Goal: Find specific page/section: Find specific page/section

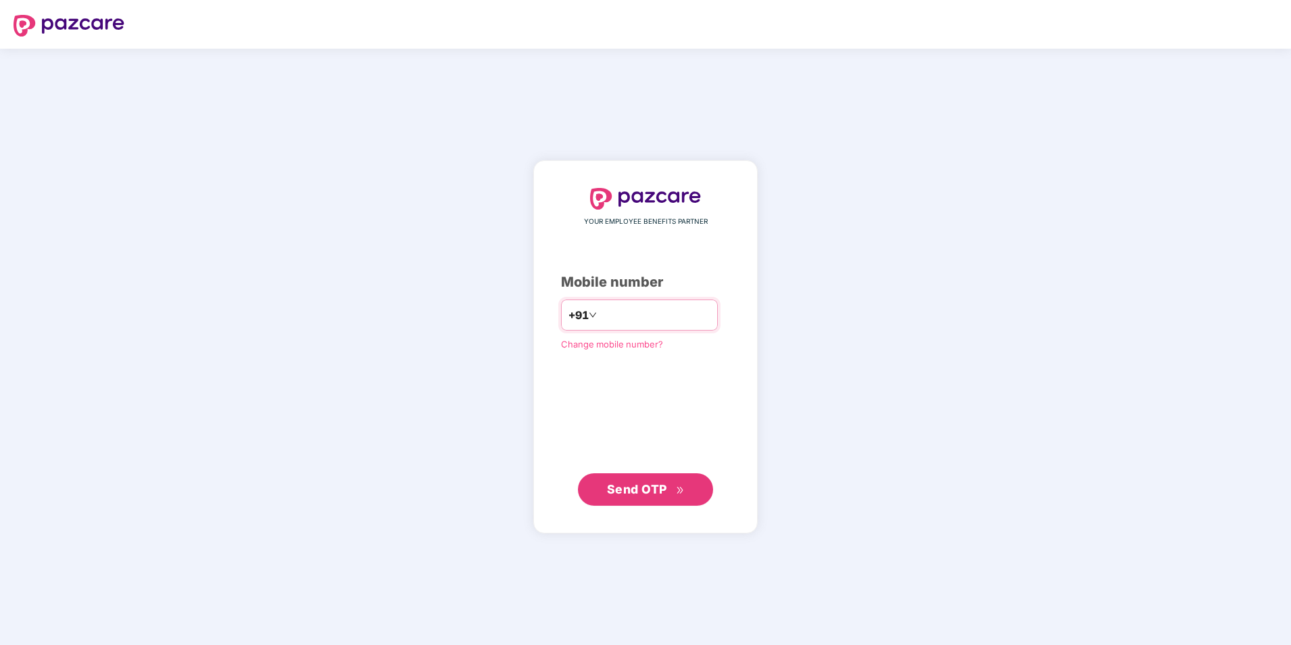
click at [631, 322] on input "number" at bounding box center [655, 315] width 111 height 22
type input "**********"
click at [626, 310] on input "number" at bounding box center [655, 315] width 111 height 22
click at [600, 310] on input "**********" at bounding box center [655, 315] width 111 height 22
type input "**********"
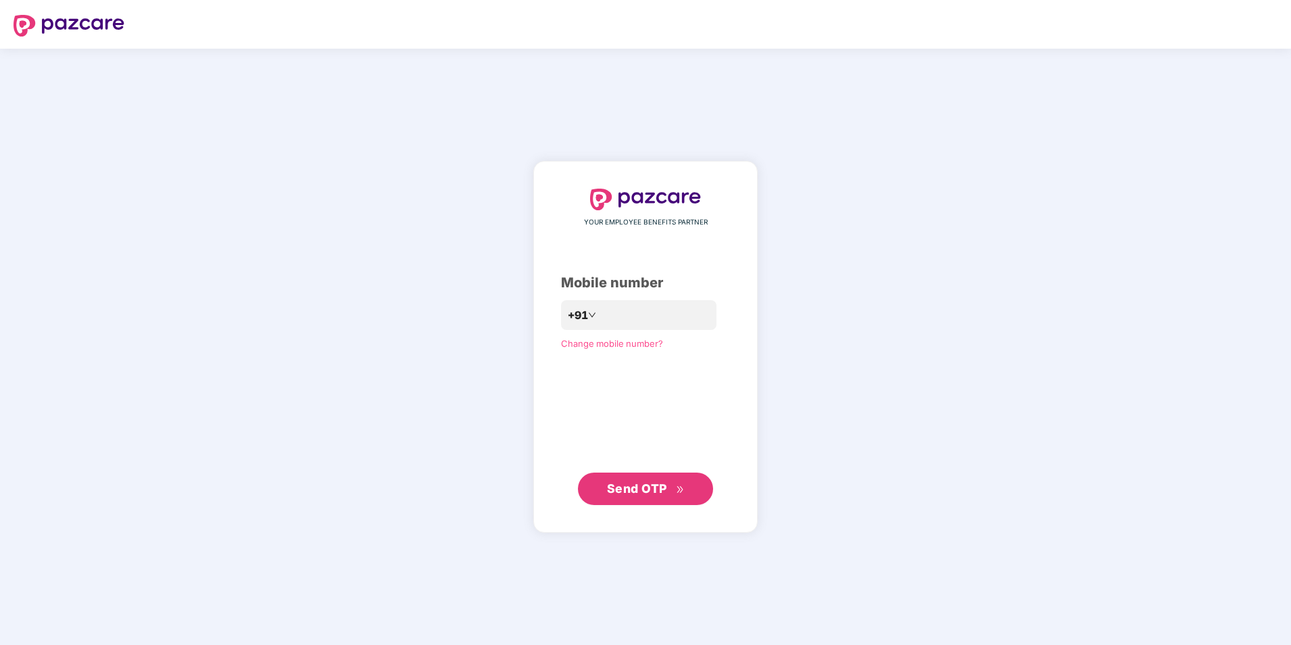
click at [647, 485] on span "Send OTP" at bounding box center [637, 488] width 60 height 14
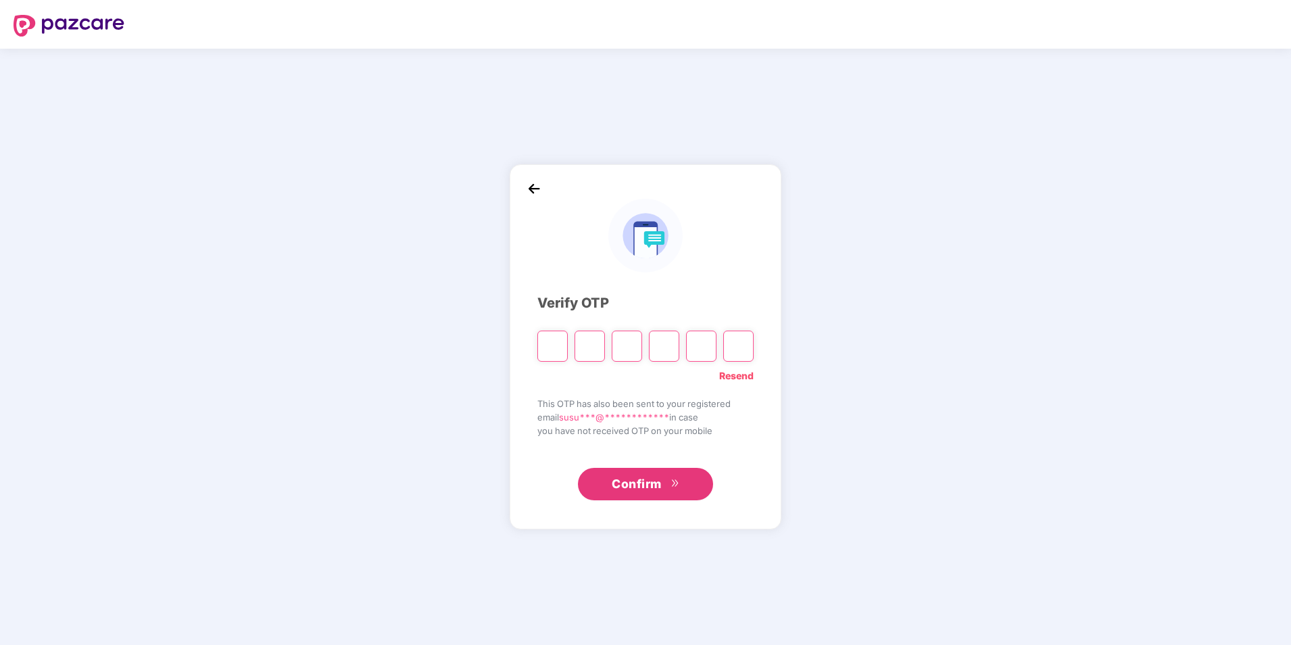
type input "*"
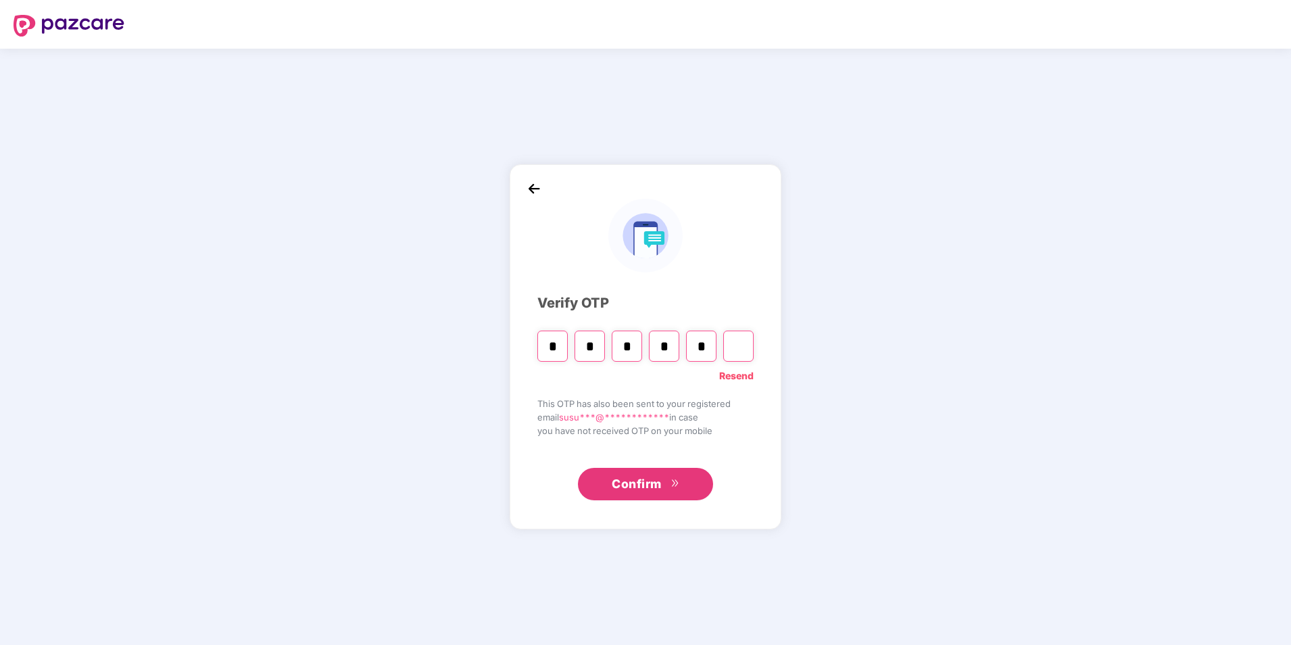
type input "*"
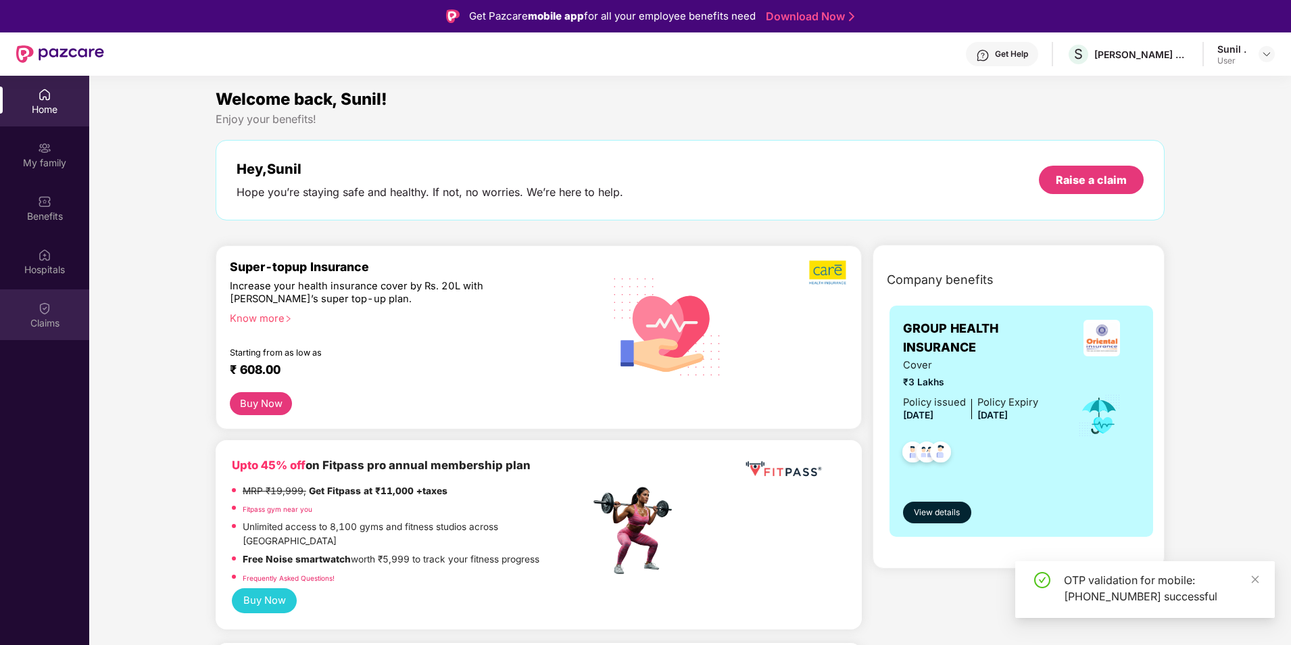
click at [39, 307] on img at bounding box center [45, 309] width 14 height 14
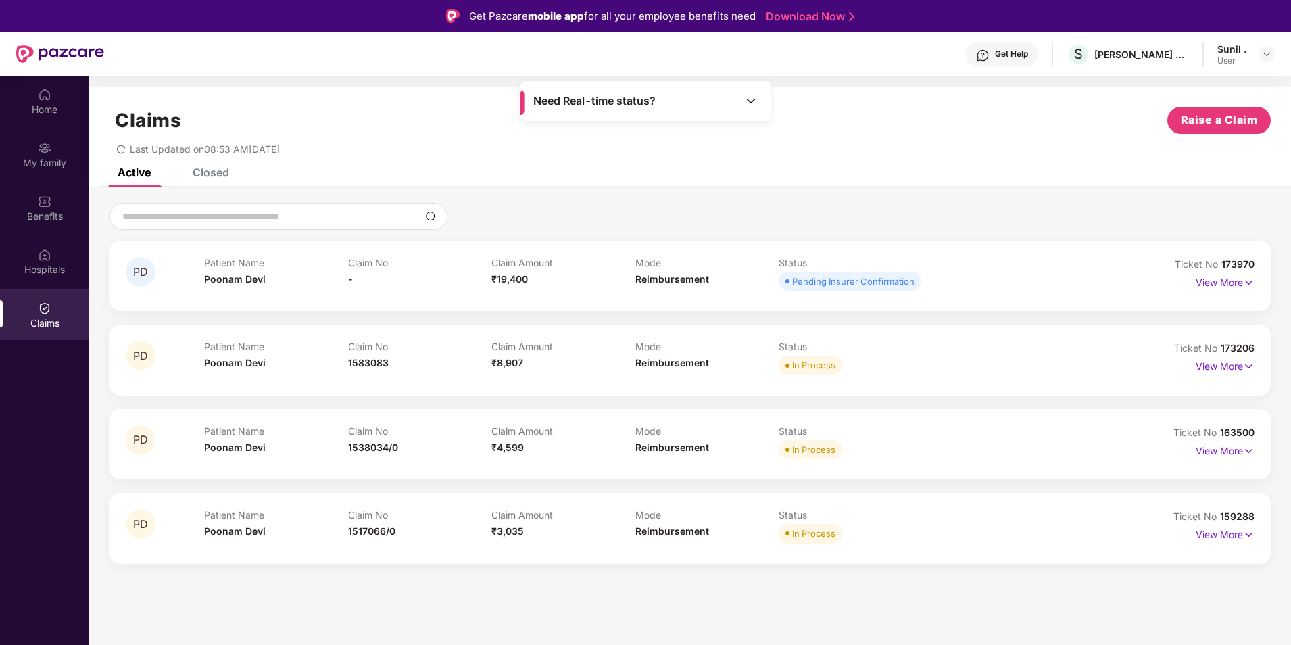
click at [1237, 358] on p "View More" at bounding box center [1225, 365] width 59 height 18
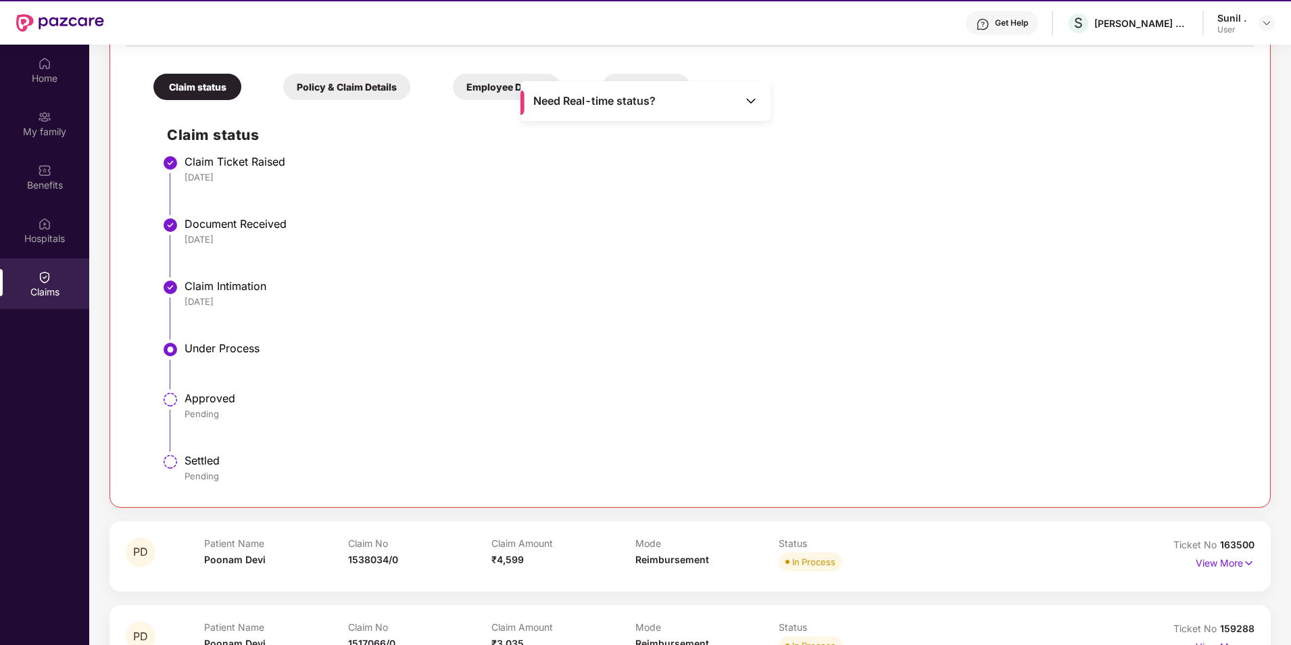
scroll to position [76, 0]
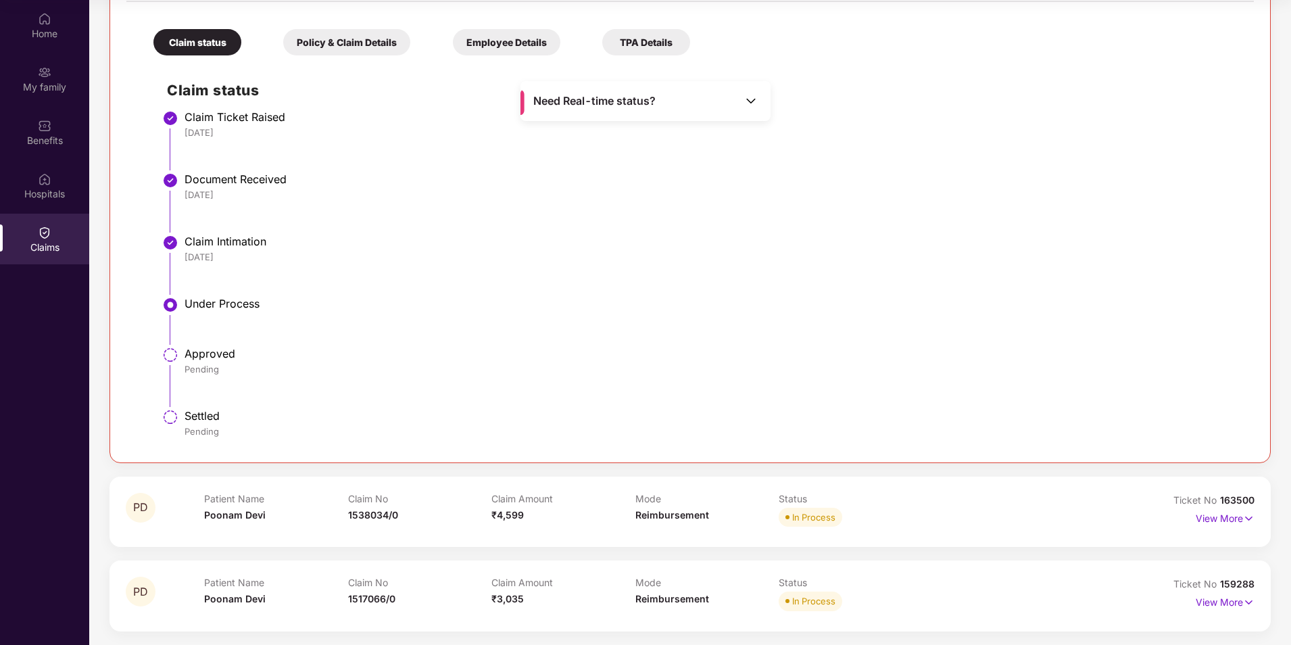
click at [1247, 527] on div "View More" at bounding box center [1225, 519] width 59 height 22
click at [1243, 521] on img at bounding box center [1248, 518] width 11 height 15
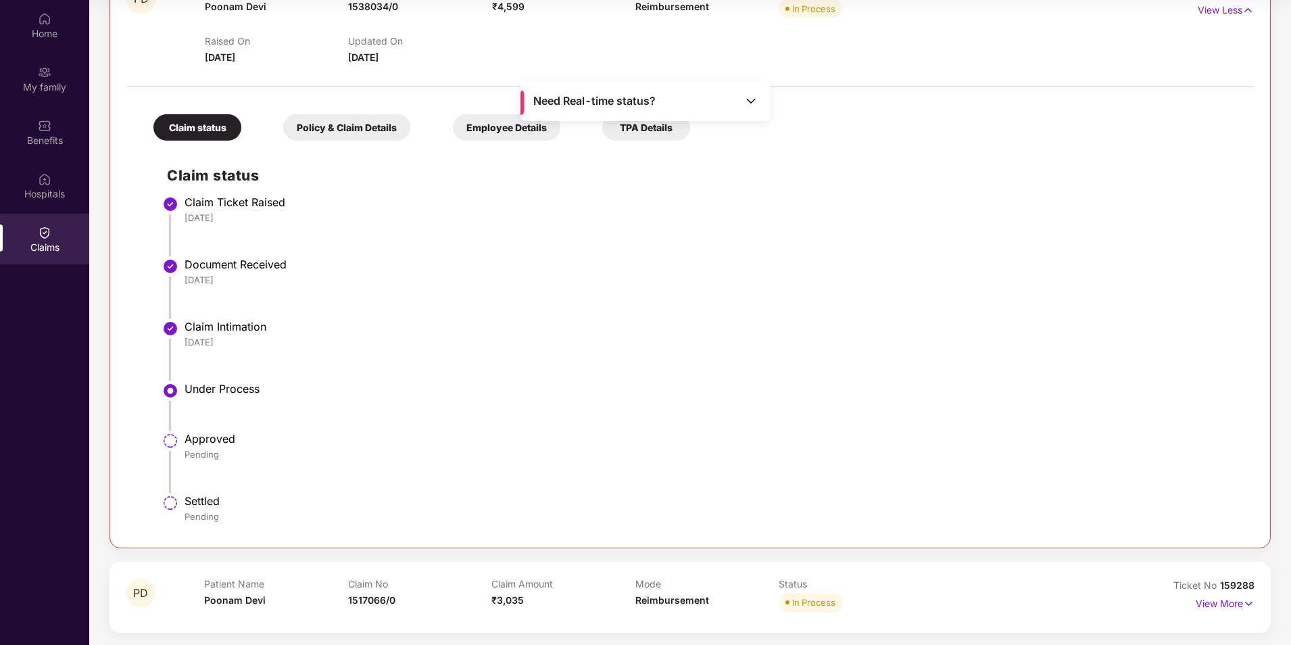
scroll to position [878, 0]
click at [1218, 606] on p "View More" at bounding box center [1225, 601] width 59 height 18
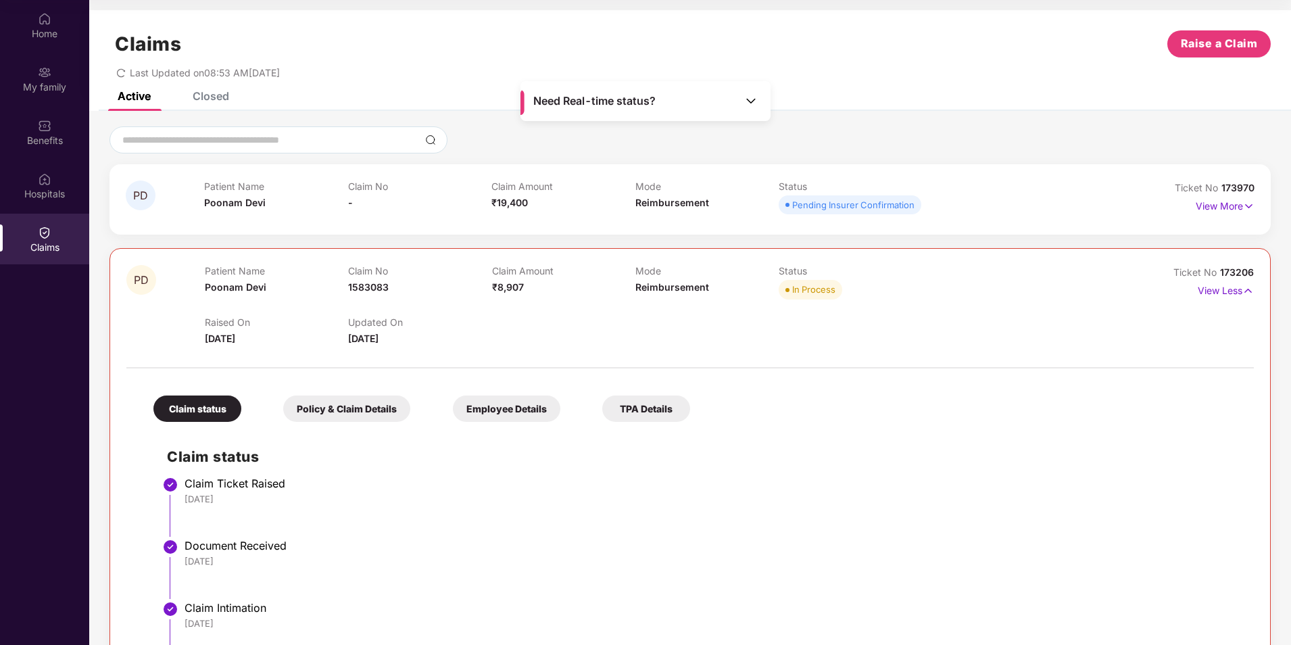
scroll to position [0, 0]
click at [1208, 210] on p "View More" at bounding box center [1225, 205] width 59 height 18
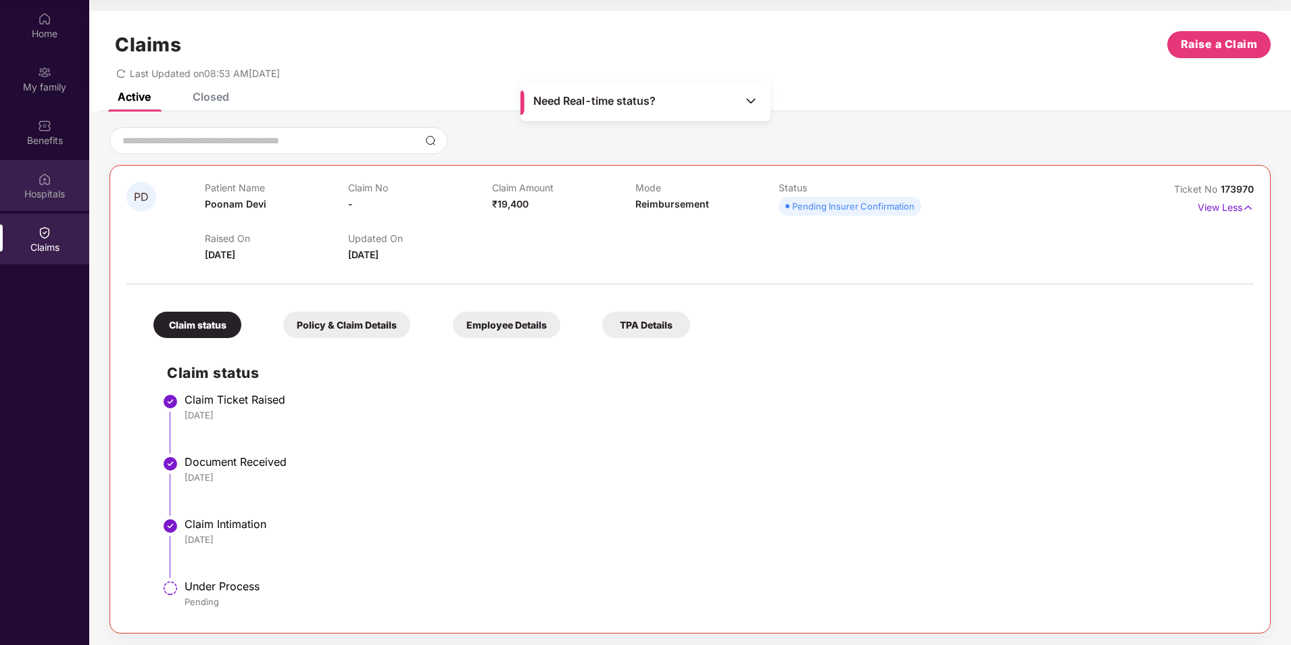
click at [43, 193] on div "Hospitals" at bounding box center [44, 194] width 89 height 14
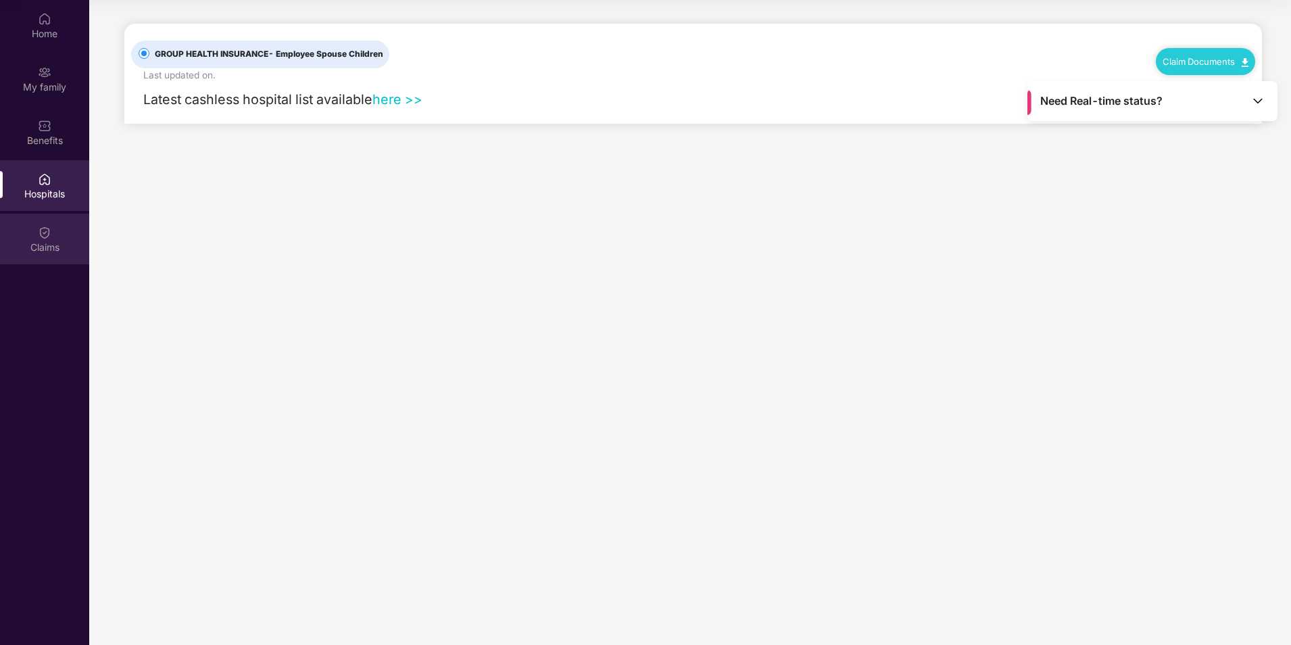
click at [41, 229] on img at bounding box center [45, 233] width 14 height 14
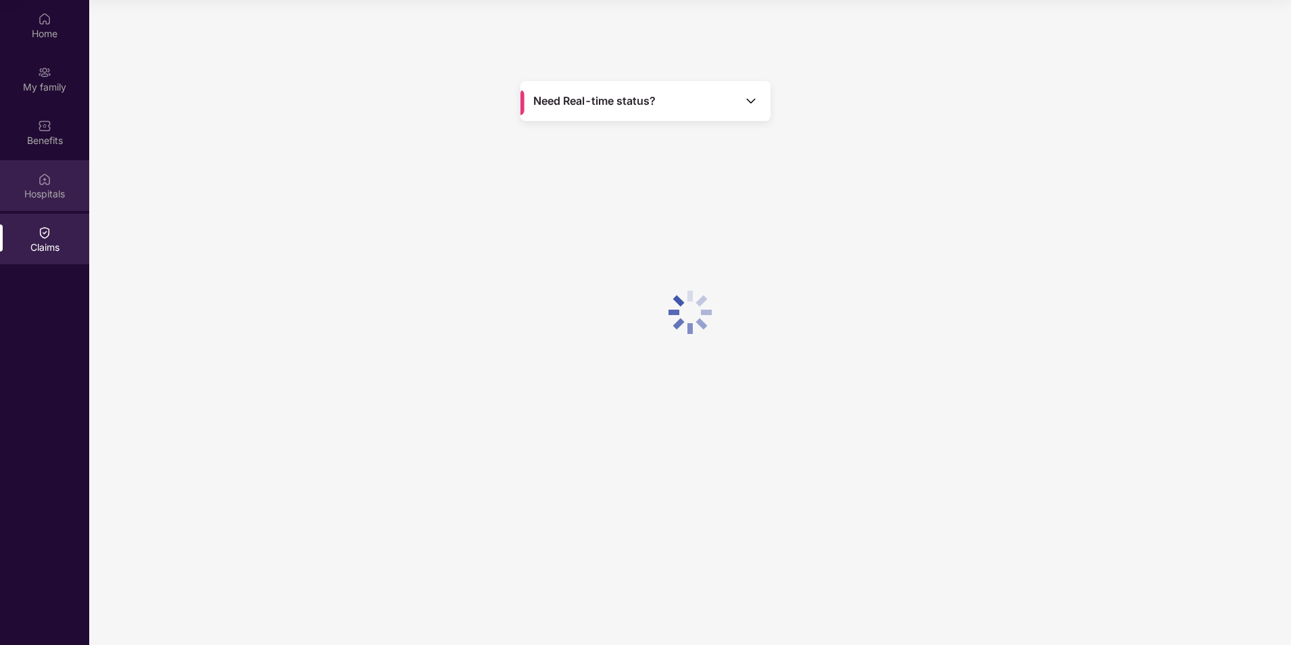
click at [44, 190] on div "Hospitals" at bounding box center [44, 194] width 89 height 14
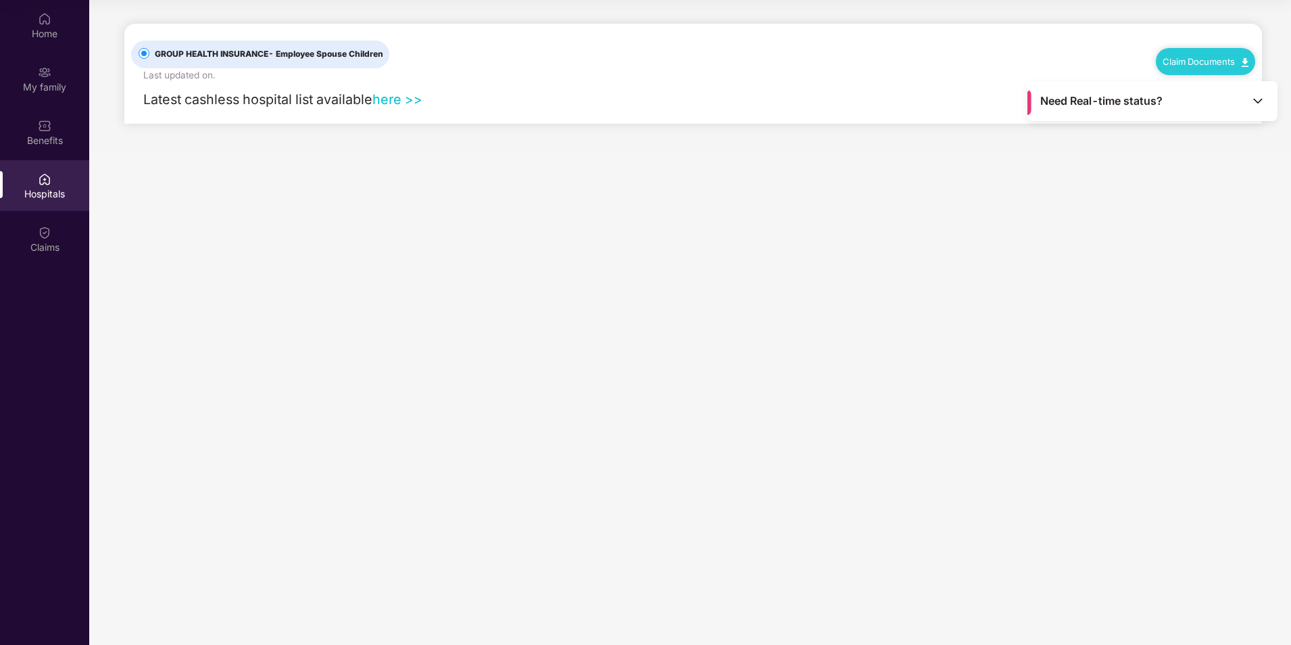
click at [387, 93] on link "here >>" at bounding box center [398, 99] width 50 height 16
click at [53, 28] on div "Home" at bounding box center [44, 34] width 89 height 14
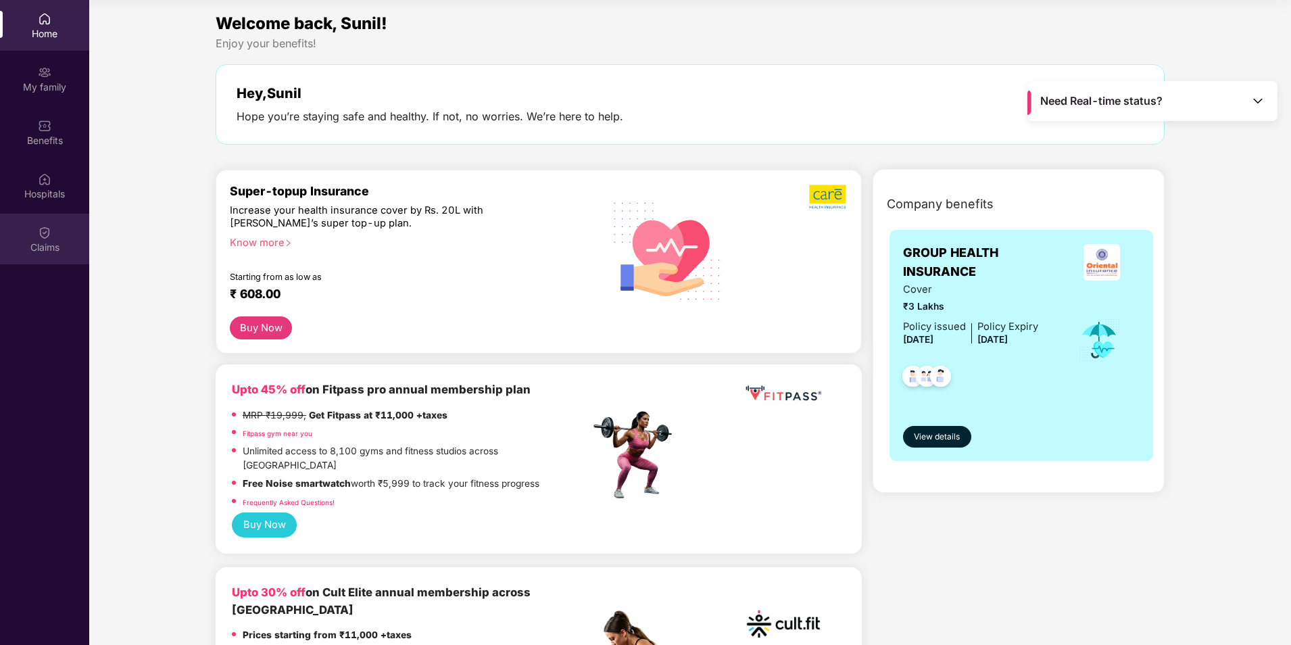
click at [59, 249] on div "Claims" at bounding box center [44, 248] width 89 height 14
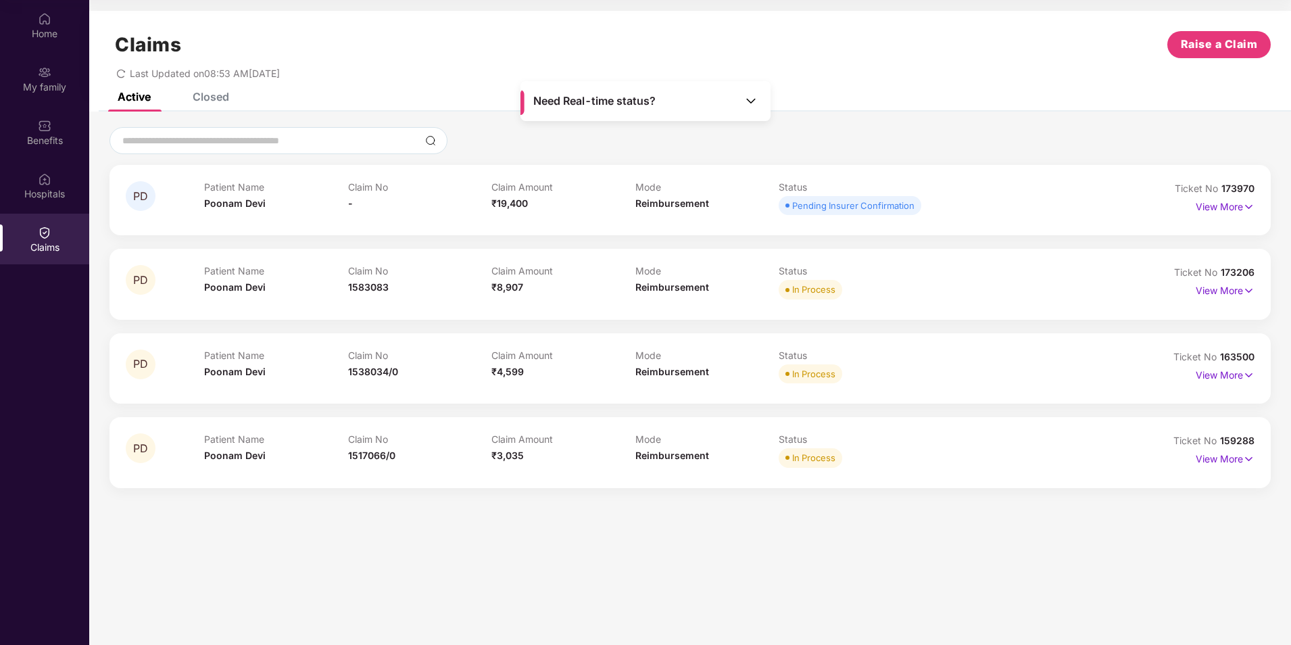
click at [216, 99] on div "Closed" at bounding box center [211, 97] width 37 height 14
